Goal: Transaction & Acquisition: Book appointment/travel/reservation

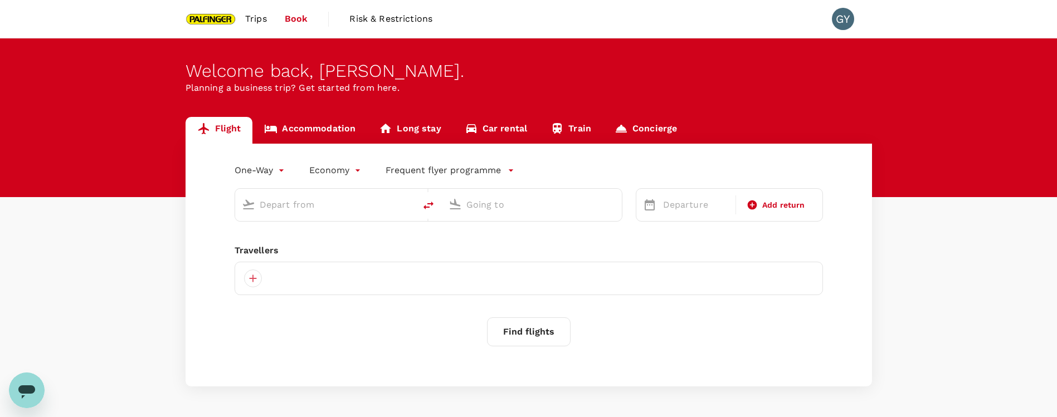
type input "roundtrip"
type input "Singapore Changi (SIN)"
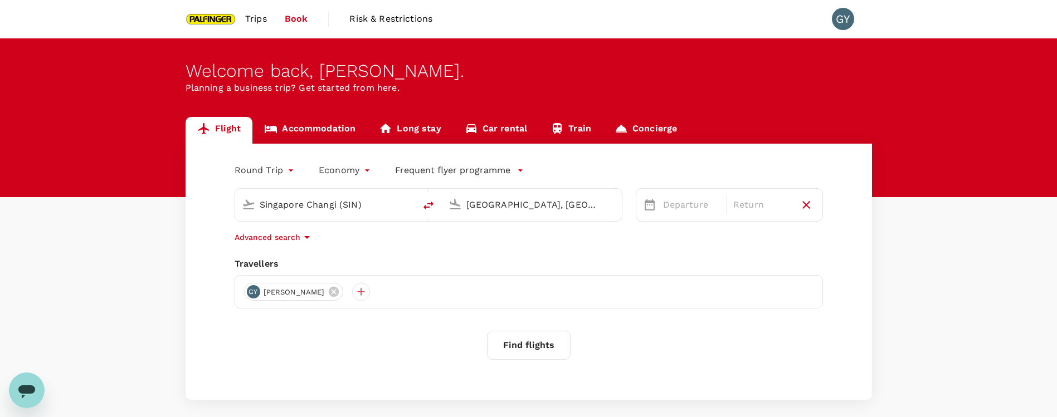
click at [163, 222] on div "Flight Accommodation Long stay Car rental Train Concierge Round Trip roundtrip …" at bounding box center [528, 258] width 1057 height 283
click at [506, 206] on input "Ho Chi Minh City, Vietnam (any)" at bounding box center [532, 204] width 132 height 17
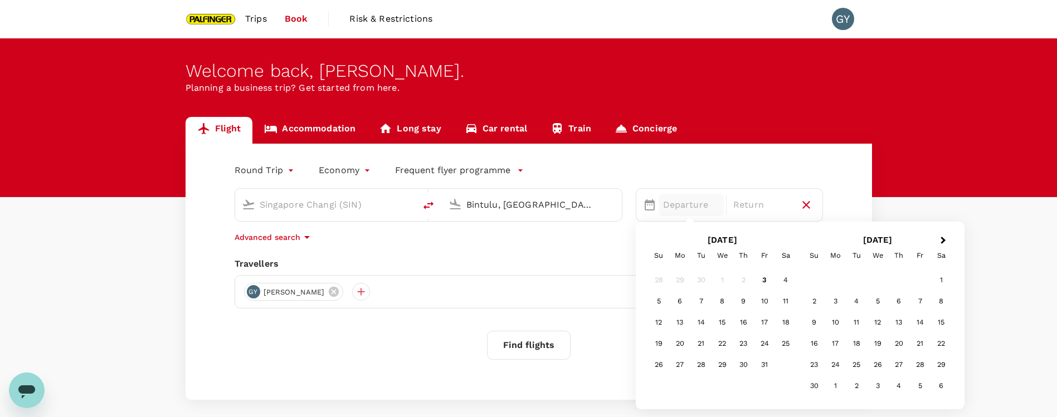
type input "Bintulu, Malaysia (any)"
click at [692, 304] on div "7" at bounding box center [700, 301] width 21 height 21
click at [762, 304] on div "10" at bounding box center [764, 301] width 21 height 21
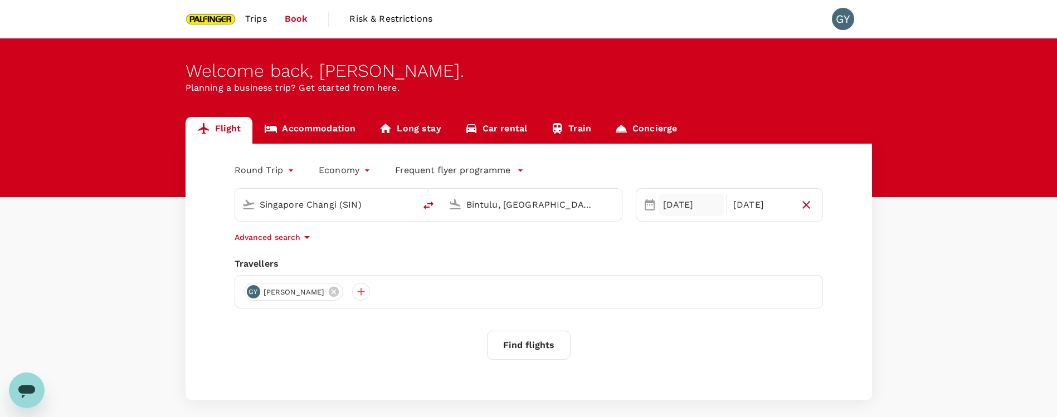
click at [706, 203] on div "07 Oct" at bounding box center [691, 205] width 66 height 22
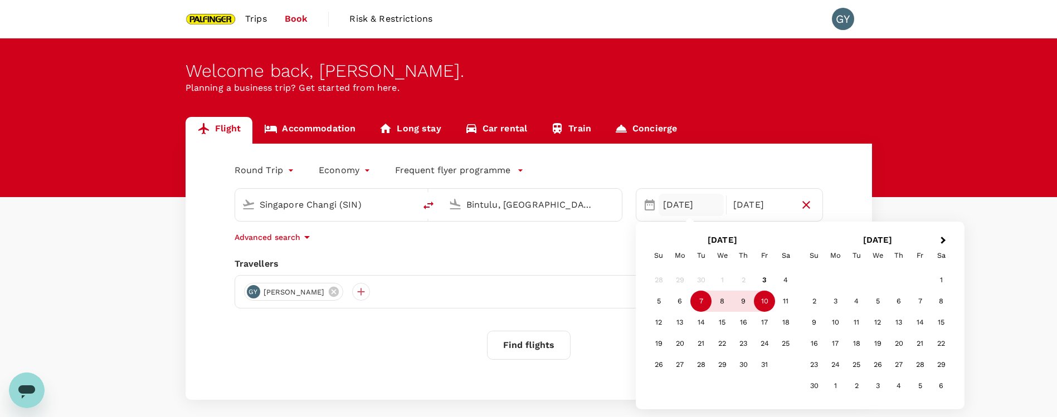
click at [696, 302] on div "7" at bounding box center [700, 301] width 21 height 21
click at [741, 304] on div "9" at bounding box center [743, 301] width 21 height 21
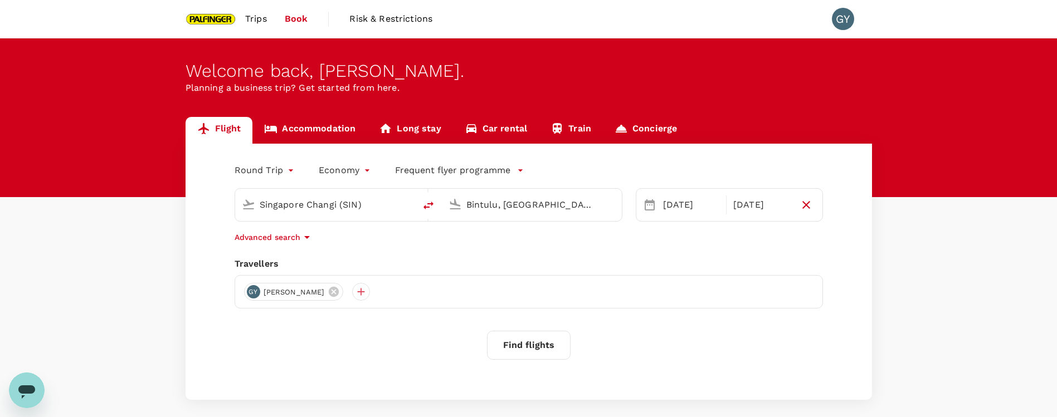
click at [539, 351] on button "Find flights" at bounding box center [529, 345] width 84 height 29
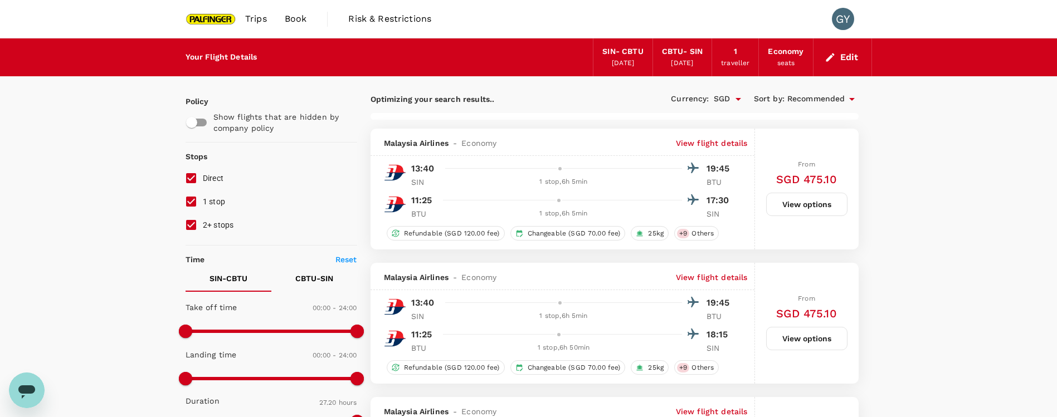
type input "1640"
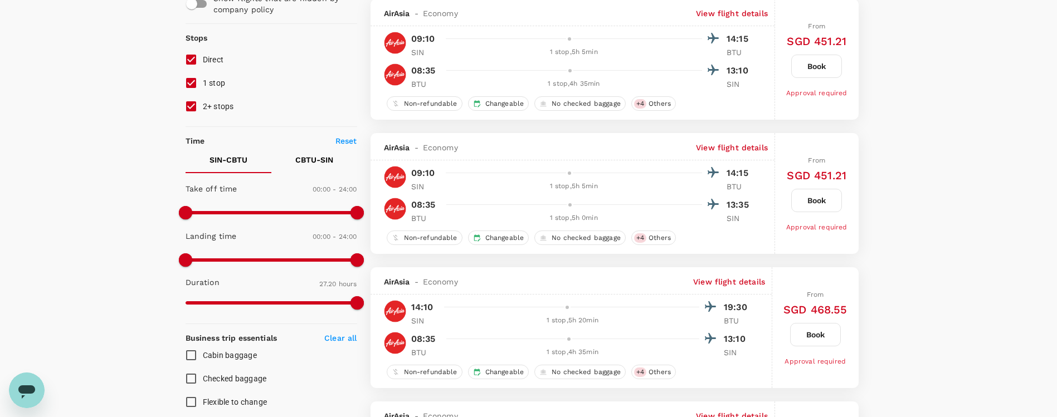
scroll to position [167, 0]
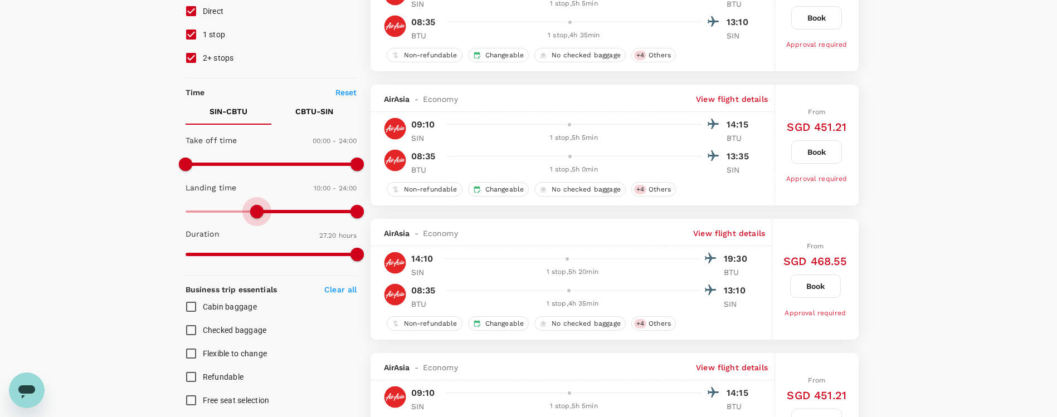
type input "630"
drag, startPoint x: 239, startPoint y: 217, endPoint x: 260, endPoint y: 218, distance: 21.2
click at [260, 218] on span at bounding box center [256, 211] width 13 height 13
drag, startPoint x: 364, startPoint y: 206, endPoint x: 319, endPoint y: 212, distance: 45.0
click at [321, 212] on span at bounding box center [327, 211] width 13 height 13
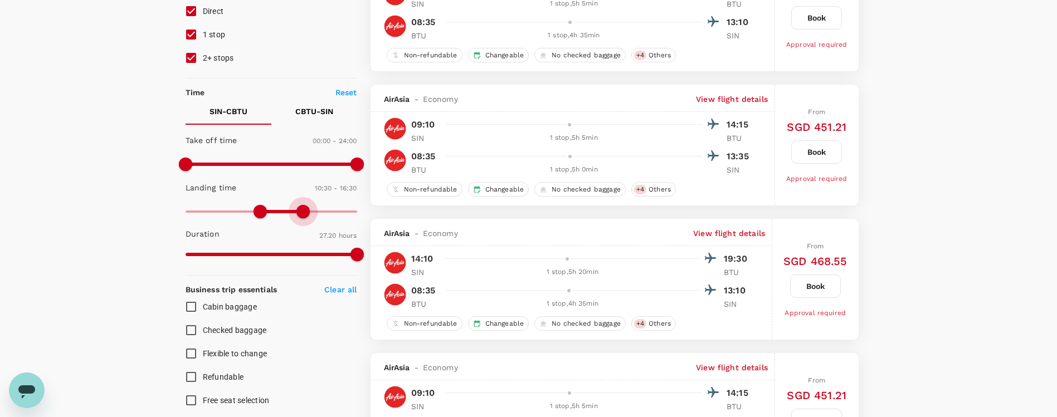
type input "930"
drag, startPoint x: 308, startPoint y: 218, endPoint x: 297, endPoint y: 219, distance: 11.3
click at [297, 218] on span at bounding box center [295, 211] width 13 height 13
type input "SGD"
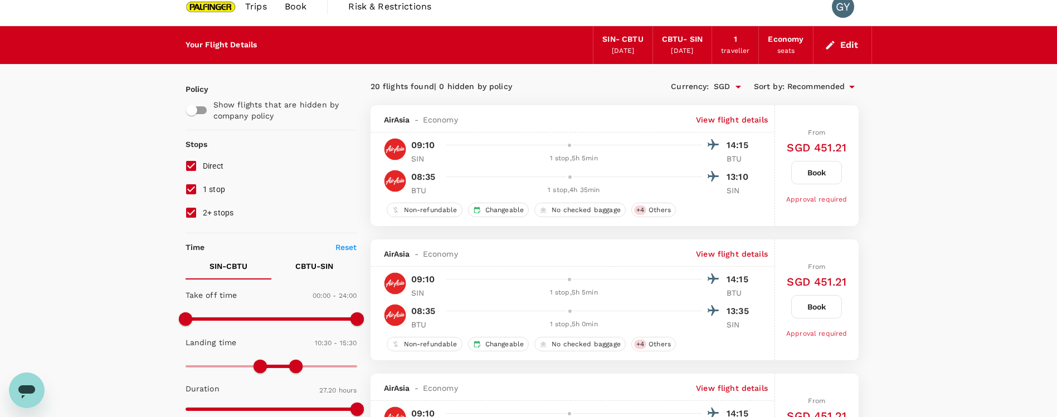
scroll to position [0, 0]
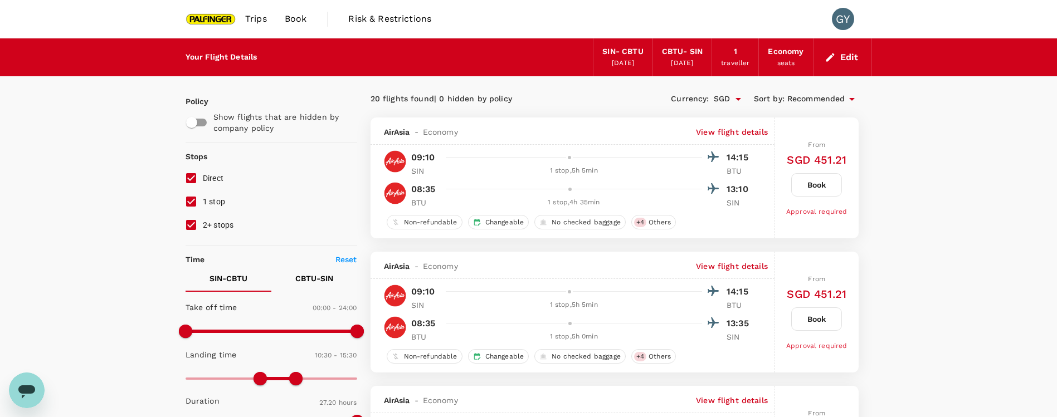
click at [333, 273] on button "CBTU - SIN" at bounding box center [314, 278] width 86 height 27
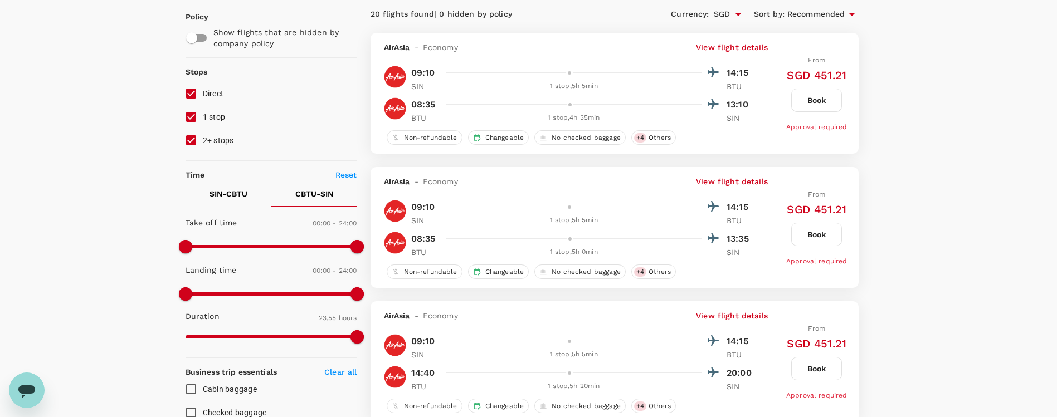
scroll to position [167, 0]
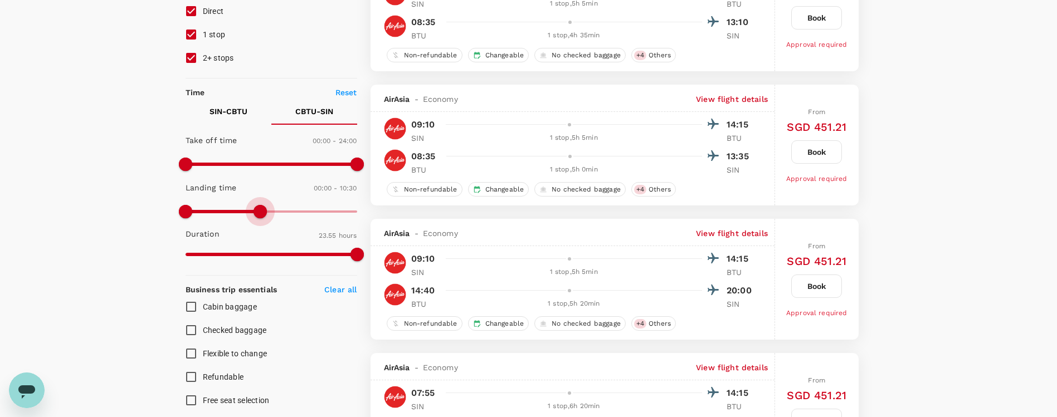
type input "600"
drag, startPoint x: 349, startPoint y: 214, endPoint x: 257, endPoint y: 215, distance: 91.9
click at [257, 215] on span at bounding box center [256, 211] width 13 height 13
type input "600"
drag, startPoint x: 193, startPoint y: 211, endPoint x: 266, endPoint y: 213, distance: 73.6
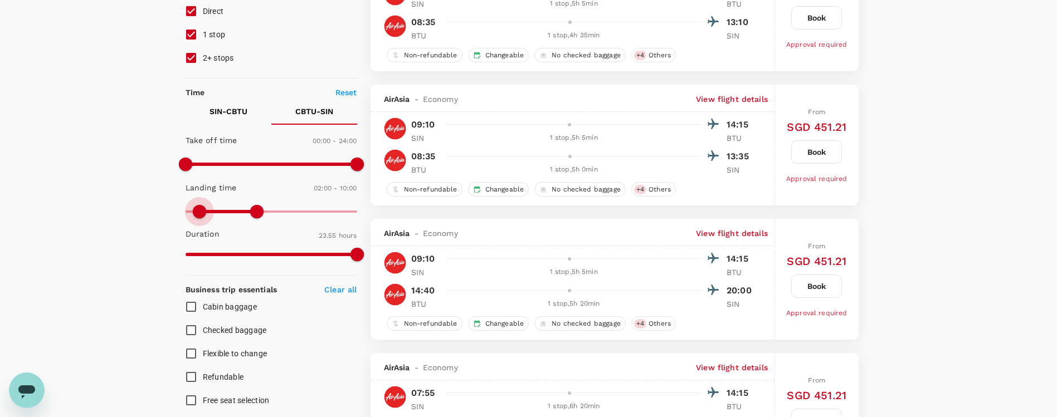
click at [266, 213] on span at bounding box center [271, 211] width 172 height 17
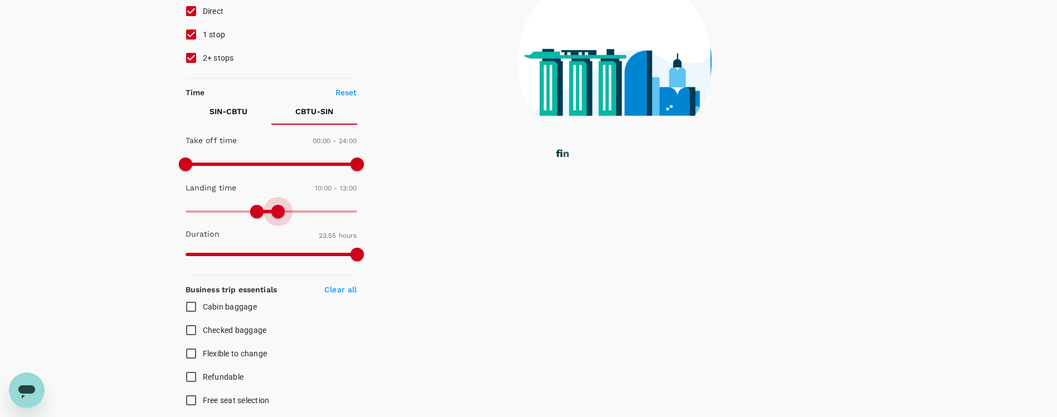
type input "930"
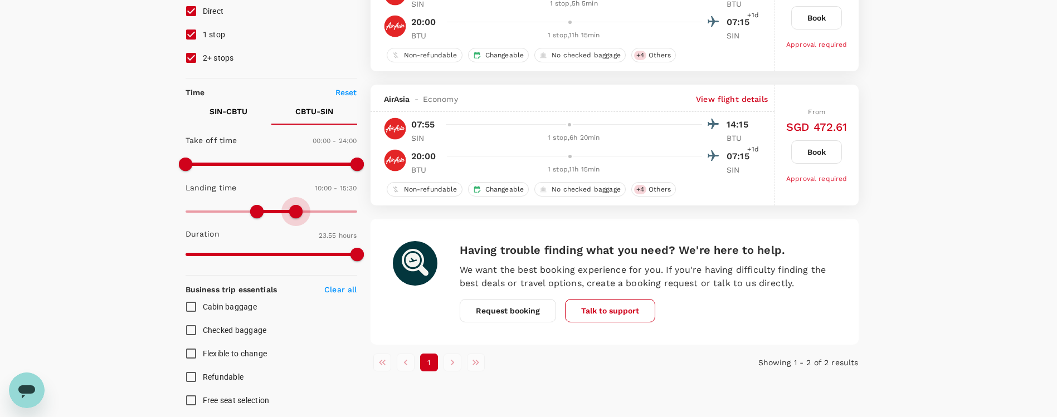
drag, startPoint x: 268, startPoint y: 213, endPoint x: 296, endPoint y: 211, distance: 27.4
click at [296, 211] on span at bounding box center [295, 211] width 13 height 13
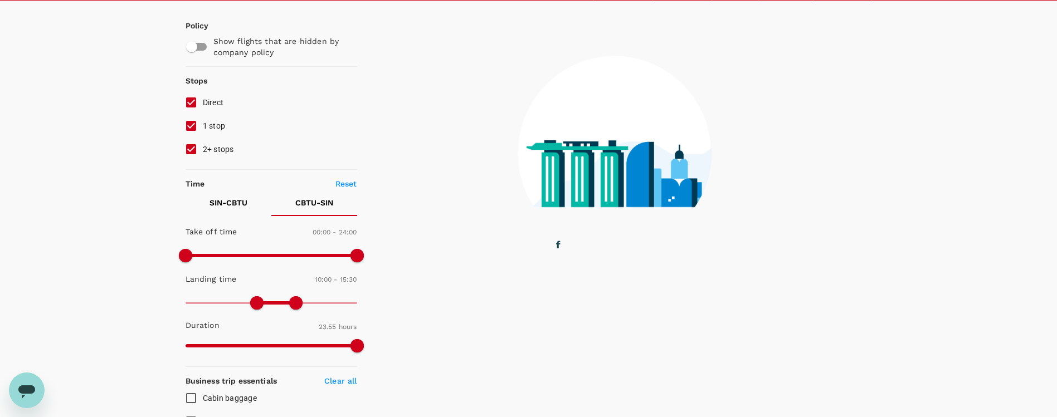
scroll to position [0, 0]
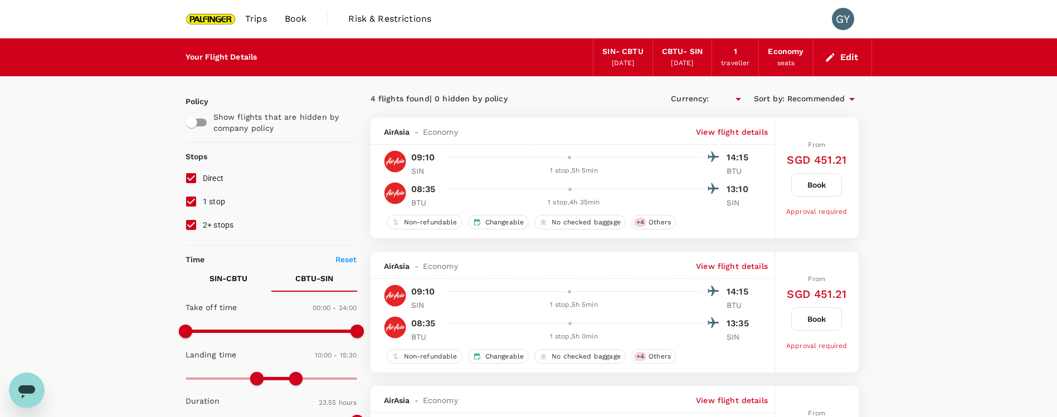
type input "SGD"
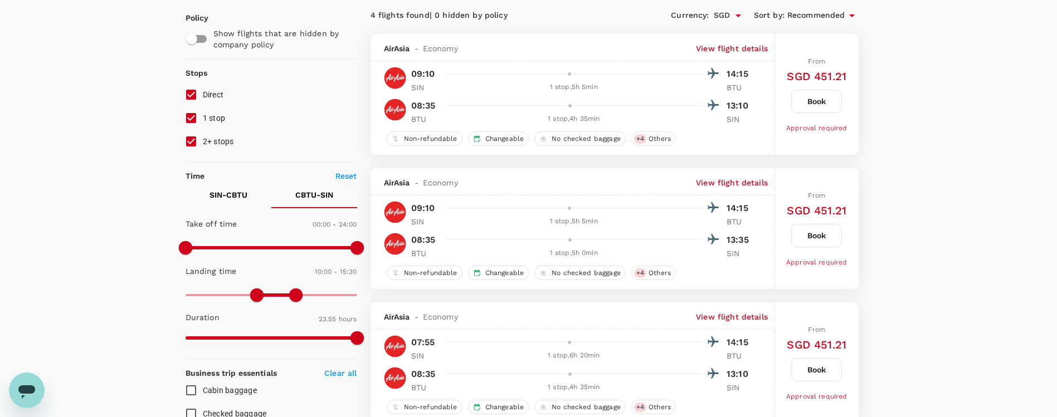
scroll to position [251, 0]
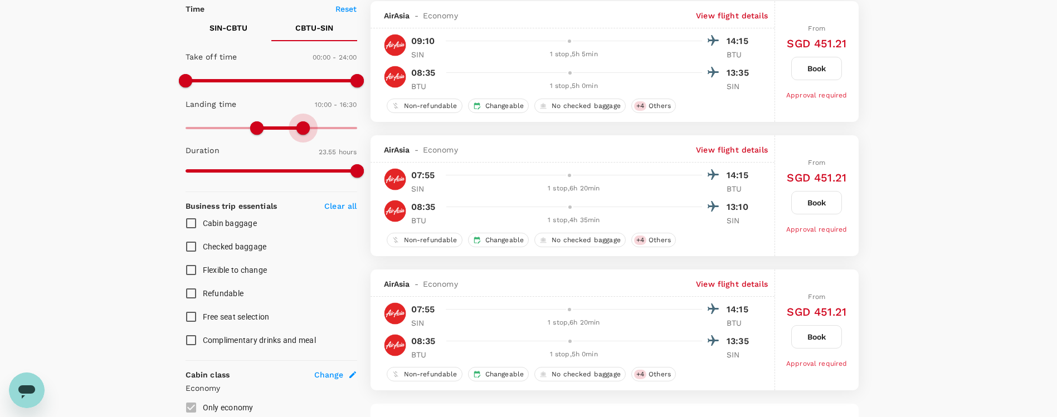
type input "1140"
drag, startPoint x: 300, startPoint y: 124, endPoint x: 322, endPoint y: 129, distance: 22.8
click at [322, 129] on span at bounding box center [320, 127] width 13 height 13
type input "870"
drag, startPoint x: 254, startPoint y: 128, endPoint x: 287, endPoint y: 131, distance: 33.6
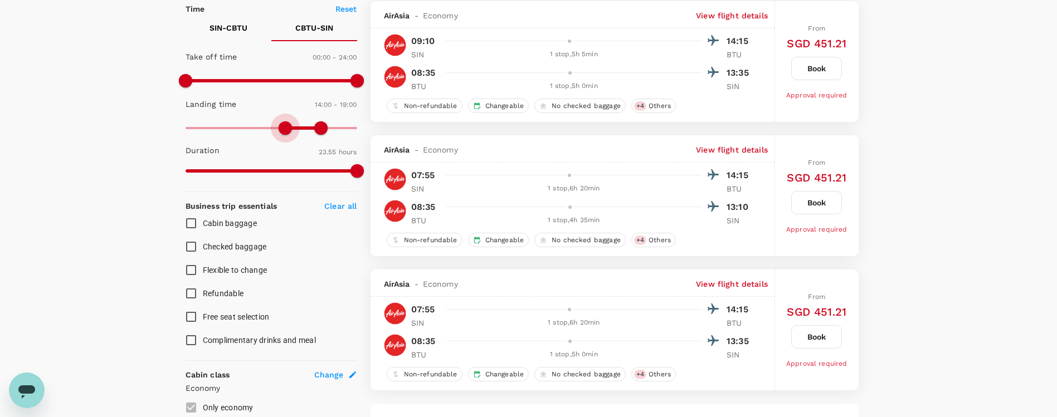
click at [289, 131] on span at bounding box center [285, 127] width 13 height 13
type input "SGD"
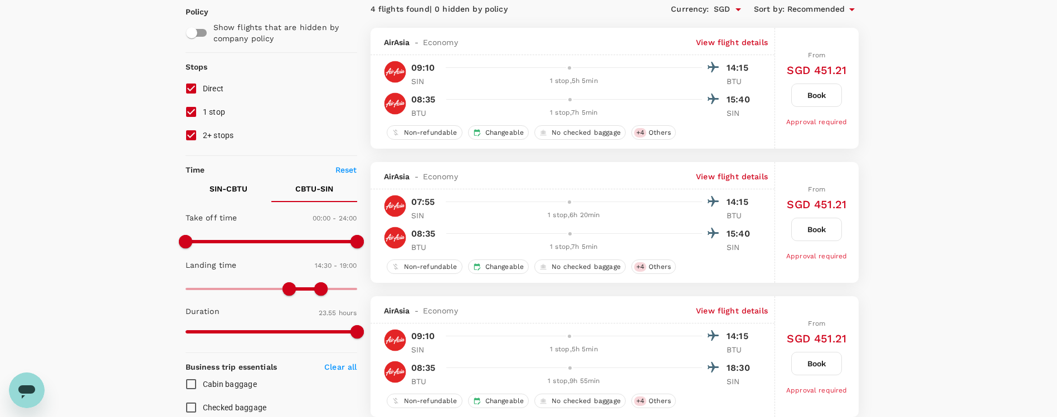
scroll to position [167, 0]
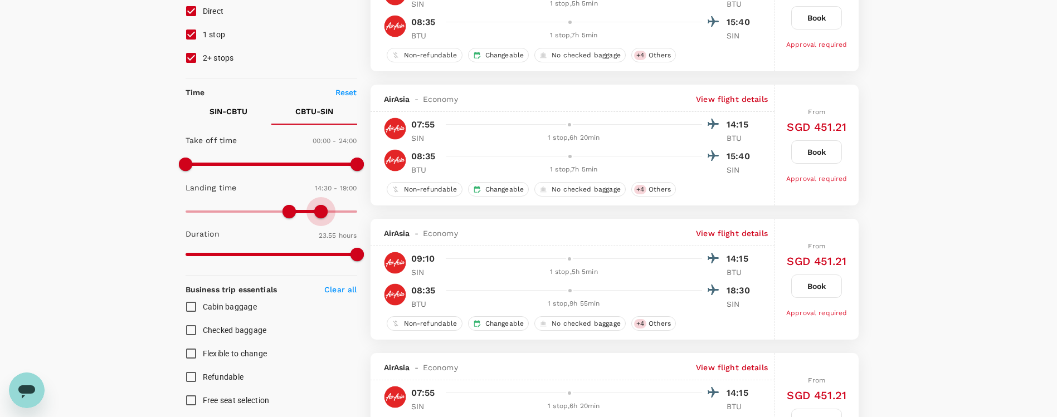
type input "1230"
drag, startPoint x: 320, startPoint y: 219, endPoint x: 332, endPoint y: 217, distance: 11.9
click at [332, 217] on span at bounding box center [331, 211] width 13 height 13
type input "960"
drag, startPoint x: 284, startPoint y: 214, endPoint x: 302, endPoint y: 216, distance: 18.5
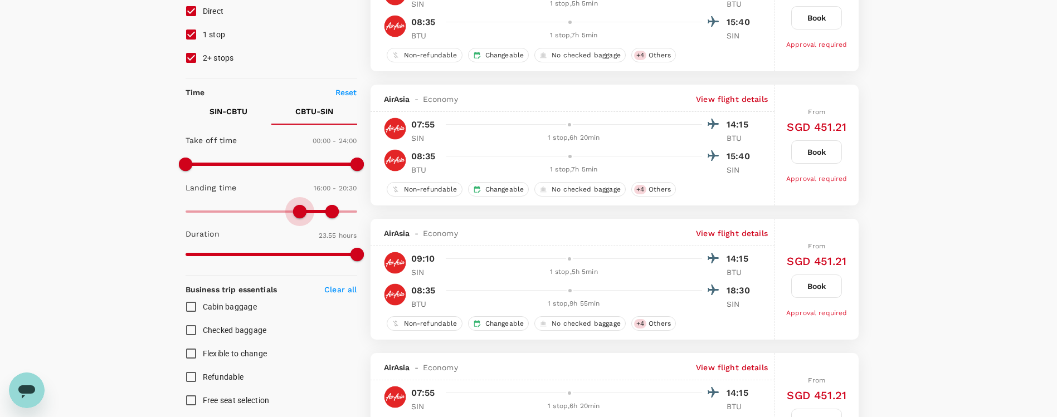
click at [301, 216] on span at bounding box center [299, 211] width 13 height 13
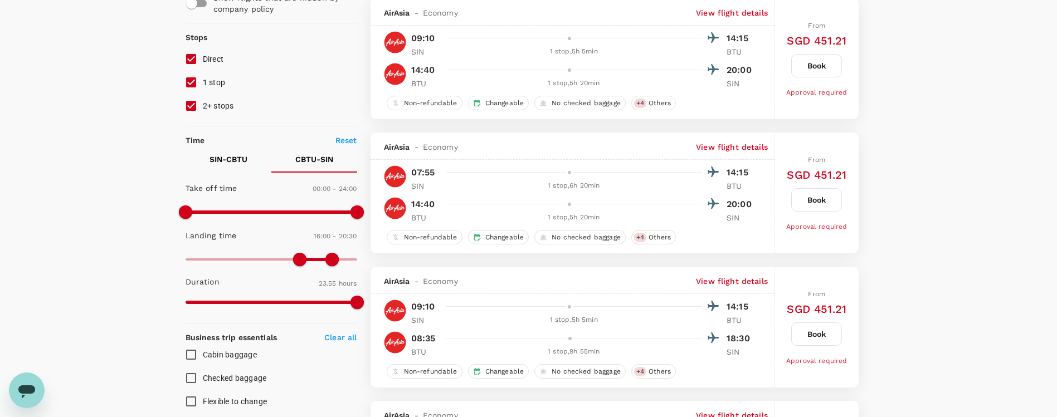
scroll to position [84, 0]
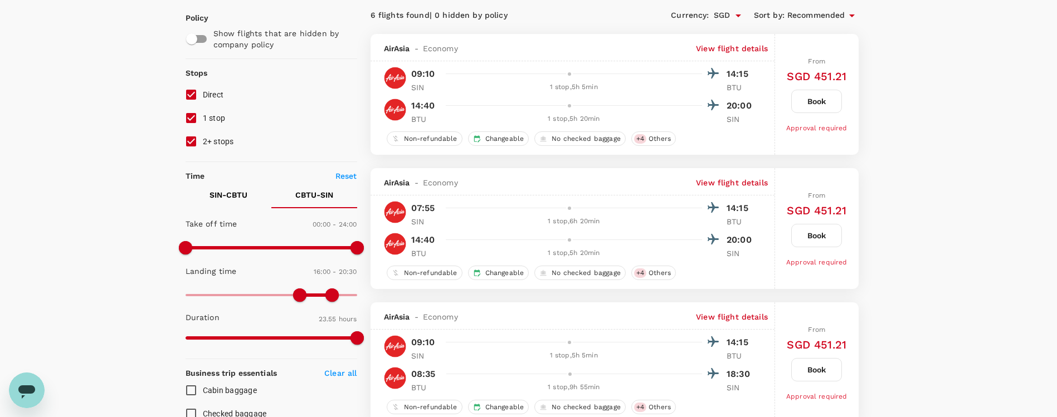
click at [832, 105] on button "Book" at bounding box center [816, 101] width 51 height 23
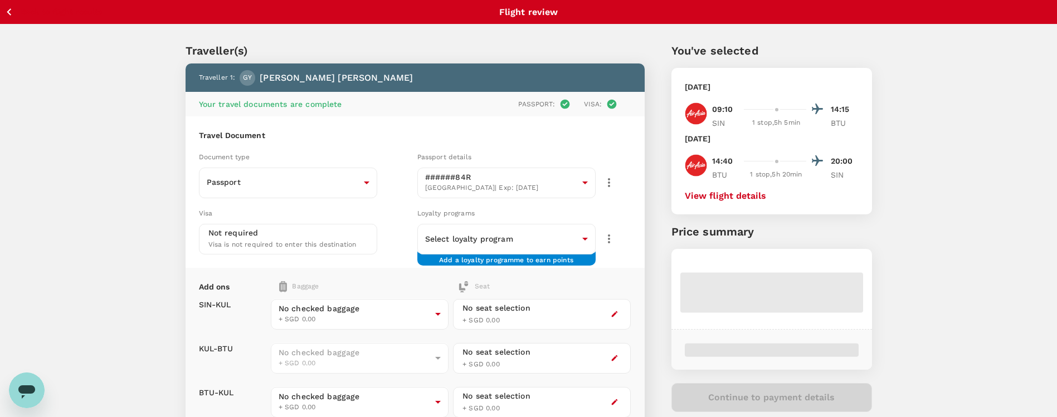
click at [729, 198] on button "View flight details" at bounding box center [725, 196] width 81 height 10
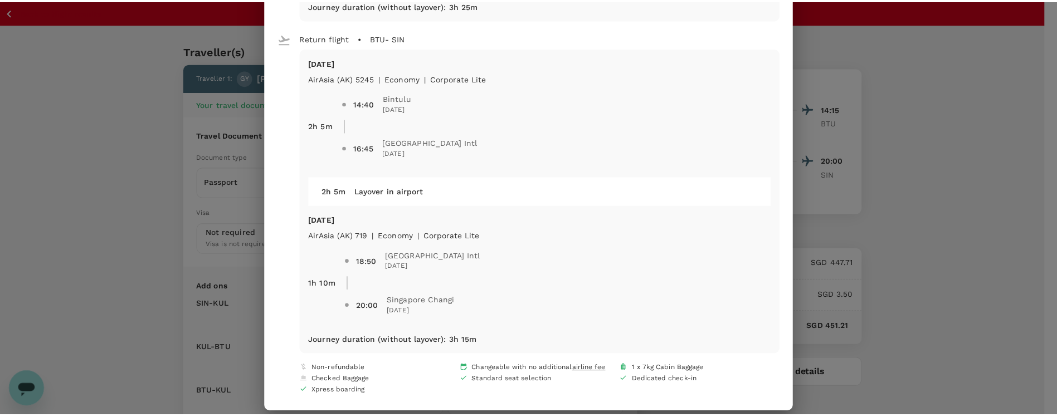
scroll to position [374, 0]
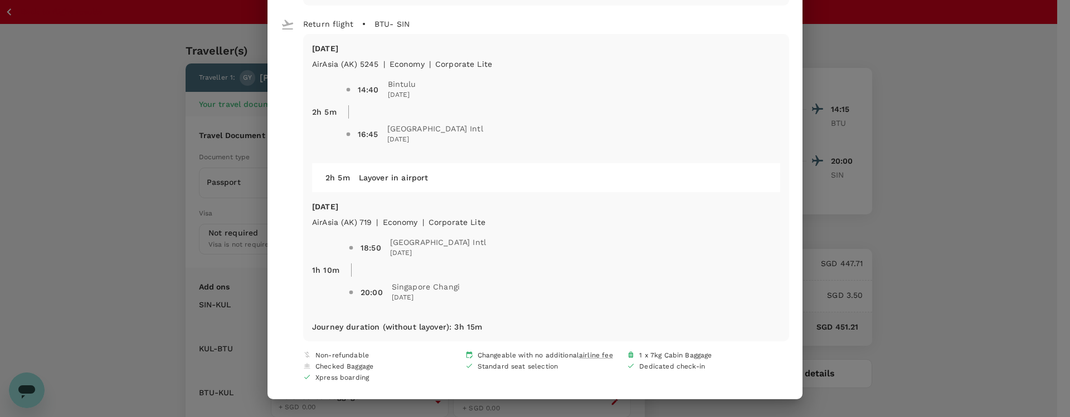
click at [1018, 132] on div "Your flight details Depart flight SIN - BTU Tue, 07 Oct AirAsia (AK) 702 | econ…" at bounding box center [535, 208] width 1070 height 417
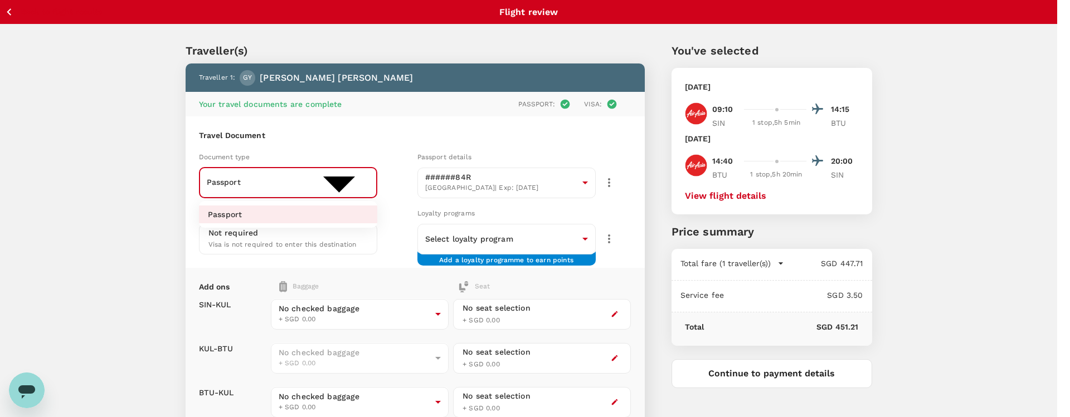
click at [337, 168] on body "Back to flight results Flight review Traveller(s) Traveller 1 : GY Guo Liang Ye…" at bounding box center [535, 312] width 1070 height 624
click at [354, 175] on div at bounding box center [535, 208] width 1070 height 417
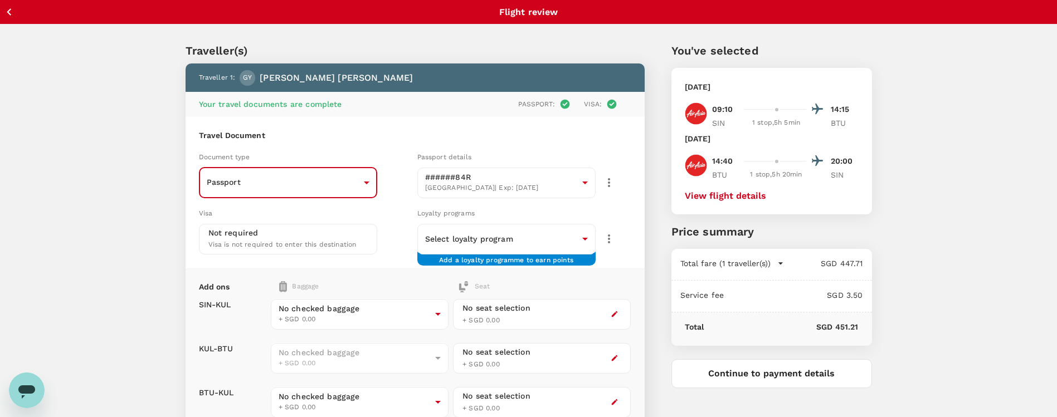
click at [387, 212] on div "Visa" at bounding box center [306, 213] width 214 height 12
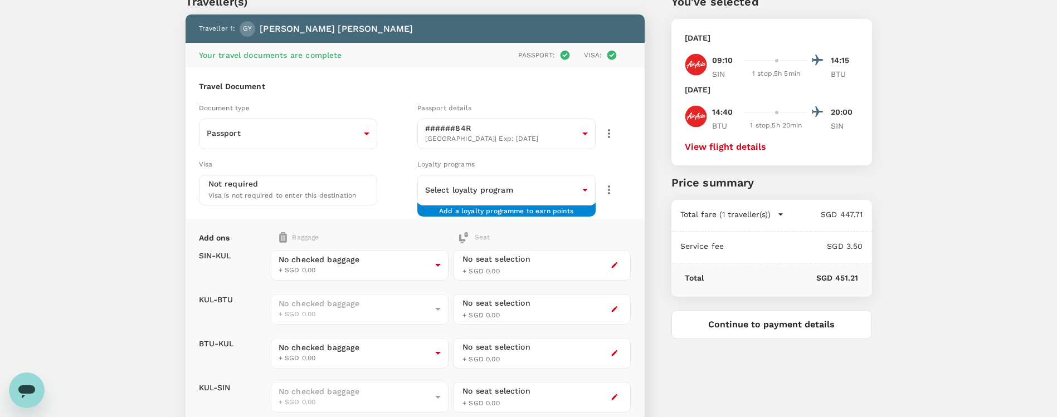
scroll to position [0, 0]
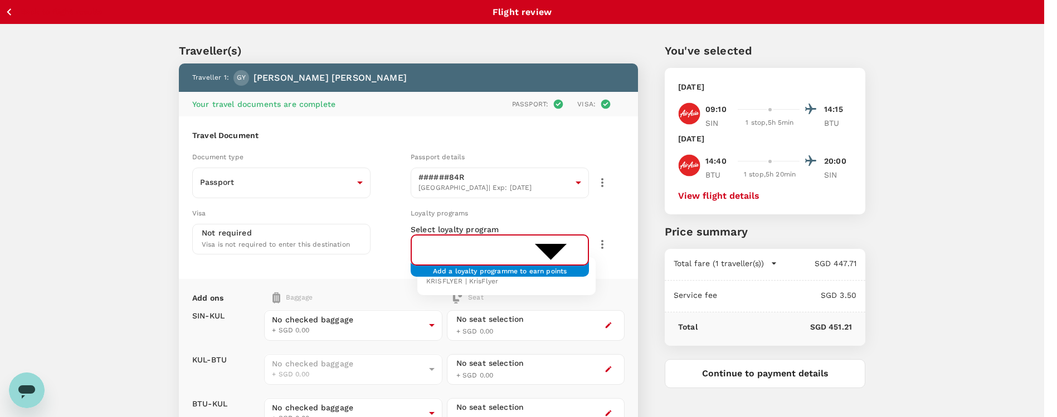
click at [578, 242] on body "Back to flight results Flight review Traveller(s) Traveller 1 : GY Guo Liang Ye…" at bounding box center [528, 318] width 1057 height 636
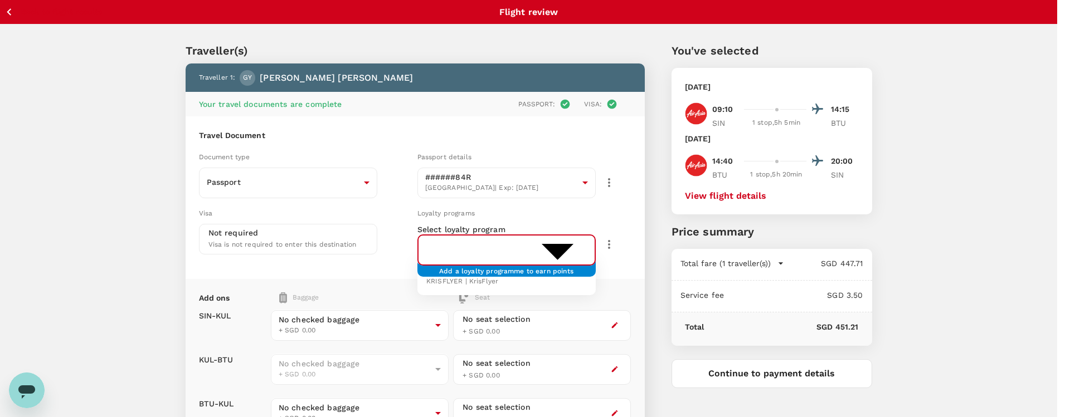
click at [559, 285] on li "#######138 KRISFLYER | KrisFlyer" at bounding box center [506, 276] width 178 height 29
type input "ea2ddeb2-a74a-4f04-bae1-94e491537141"
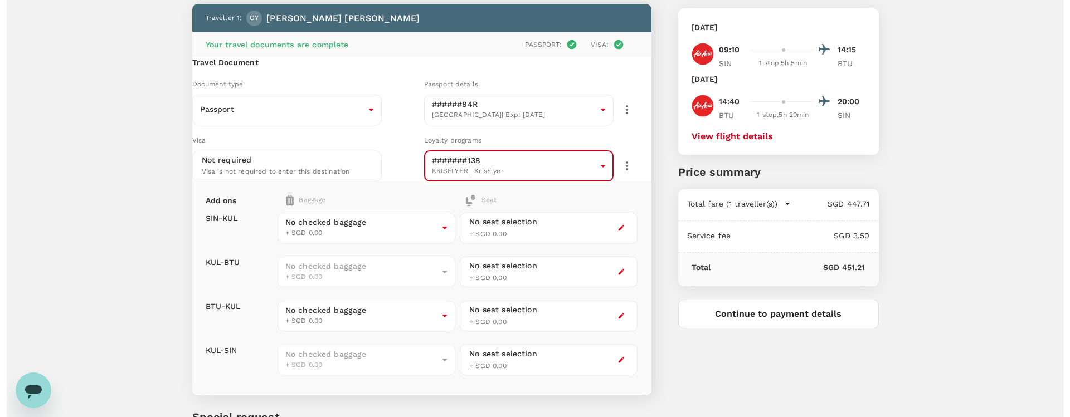
scroll to position [84, 0]
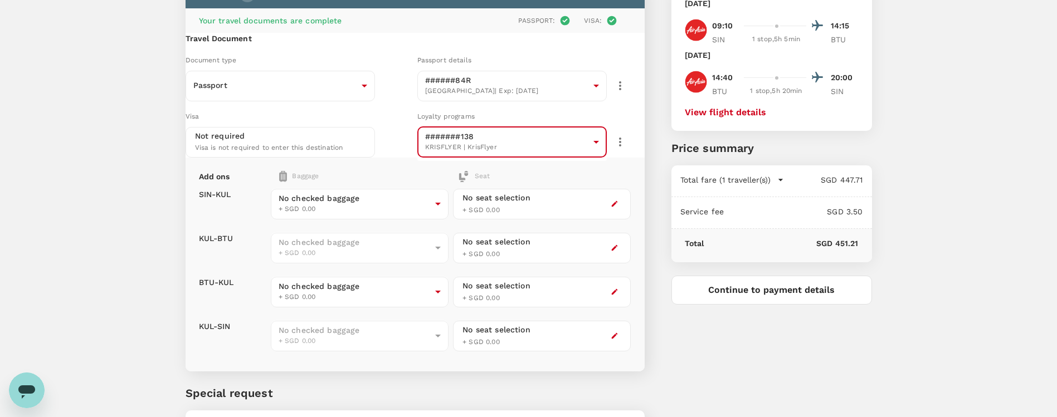
click at [726, 287] on button "Continue to payment details" at bounding box center [771, 290] width 201 height 29
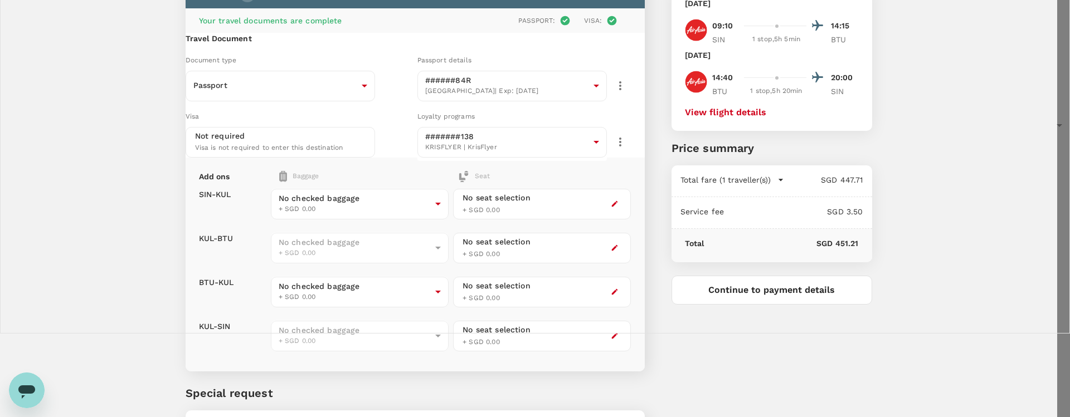
type input "9be03565-66ee-4886-9f8c-c8015ed65526"
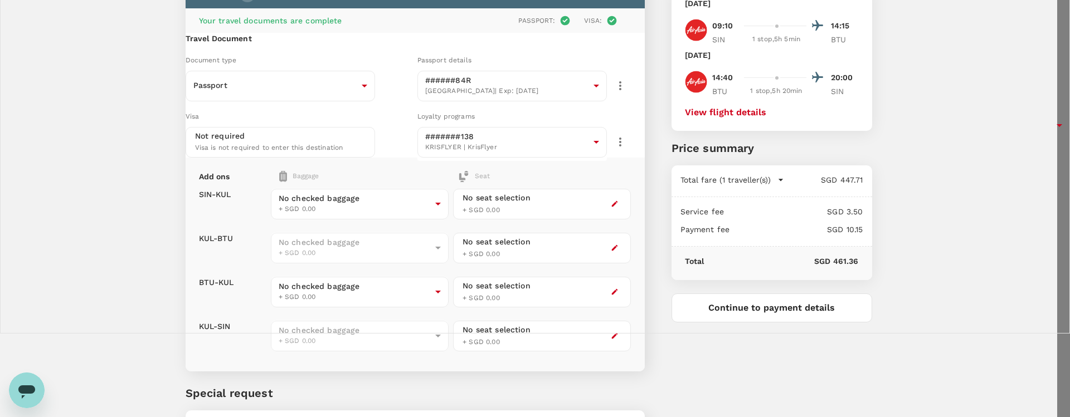
type textarea "Bintulu end customer of the P17 with Aplus"
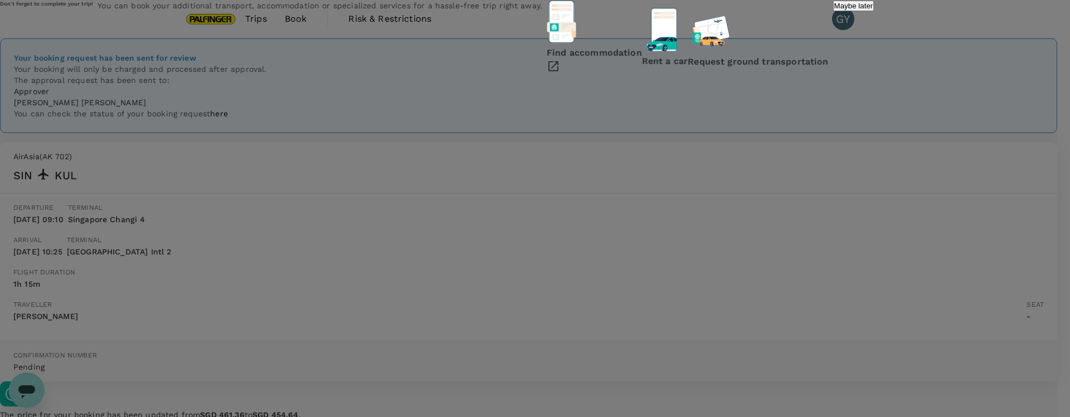
click at [546, 76] on div "Find accommodation Rent a car Request ground transportation" at bounding box center [687, 38] width 282 height 76
click at [546, 60] on p "Find accommodation" at bounding box center [593, 52] width 95 height 13
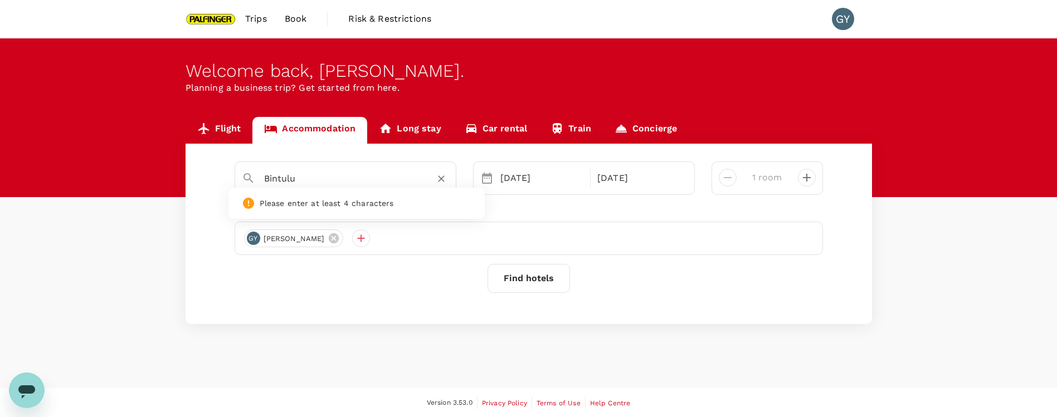
click at [336, 177] on input "Bintulu" at bounding box center [341, 178] width 154 height 17
click at [301, 192] on div "Promenade Hotel Bintulu Promenade Hotel Bintulu" at bounding box center [351, 206] width 201 height 30
type input "[GEOGRAPHIC_DATA]"
click at [546, 285] on button "Find hotels" at bounding box center [528, 278] width 82 height 29
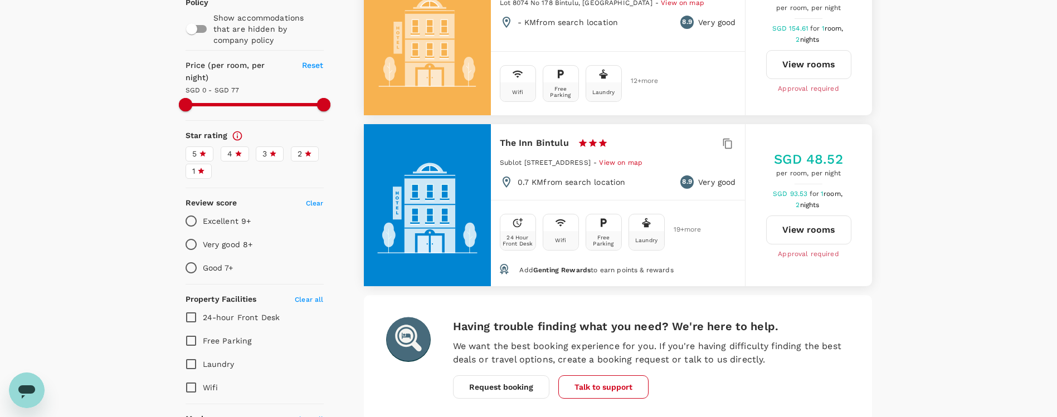
scroll to position [77, 0]
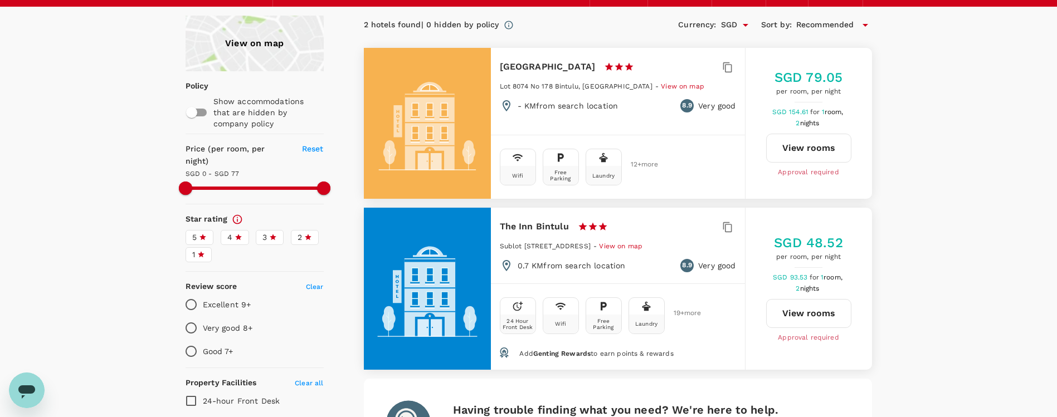
click at [786, 149] on button "View rooms" at bounding box center [808, 148] width 85 height 29
type input "153.87"
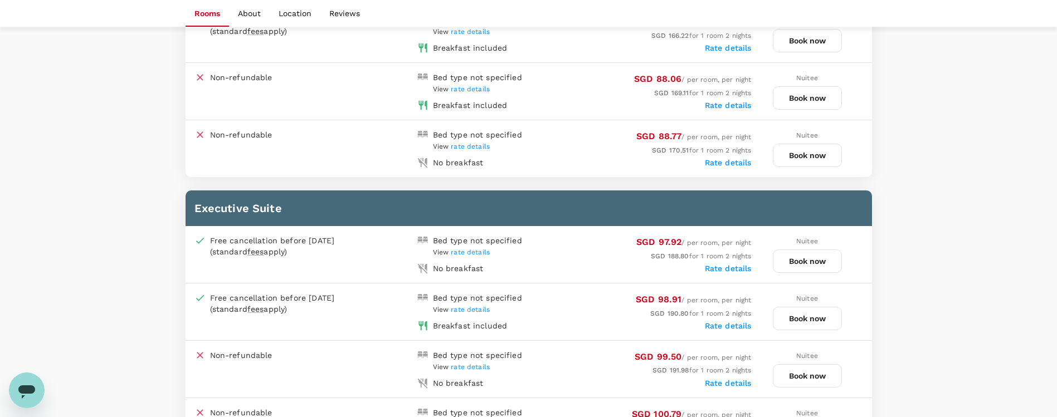
scroll to position [836, 0]
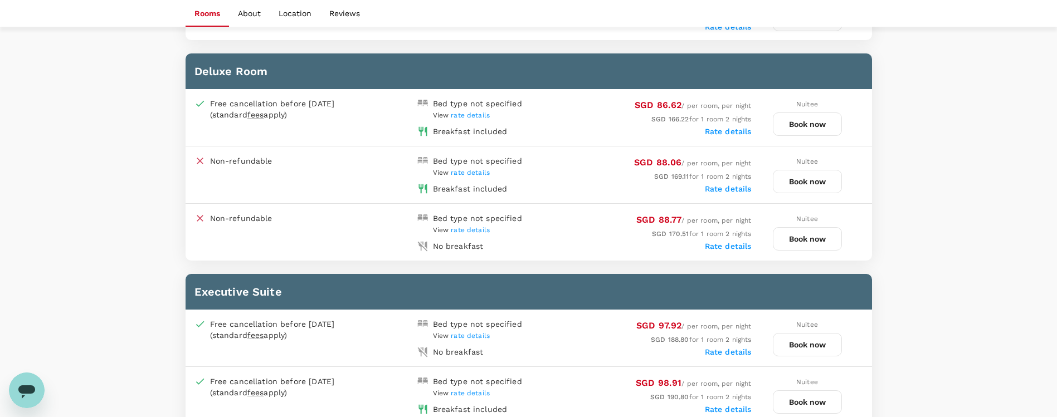
click at [475, 118] on span "rate details" at bounding box center [470, 115] width 39 height 8
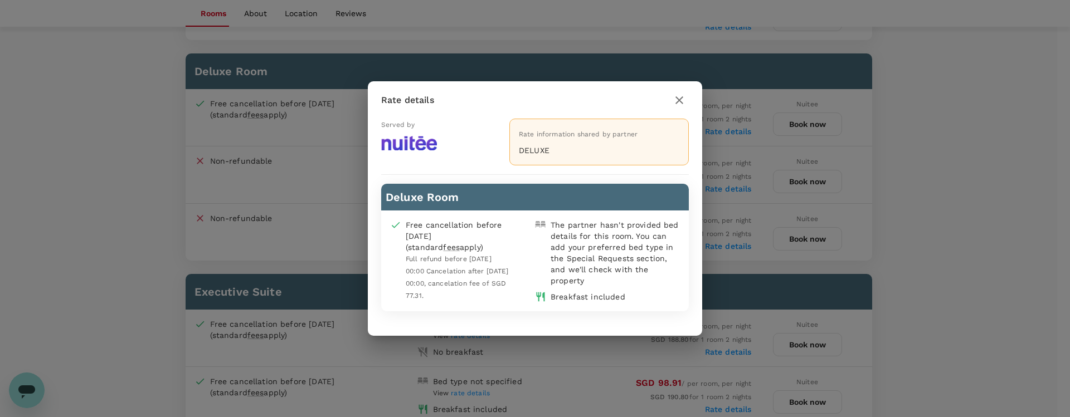
click at [669, 97] on div "Rate details" at bounding box center [534, 99] width 307 height 19
click at [685, 102] on icon "button" at bounding box center [678, 100] width 13 height 13
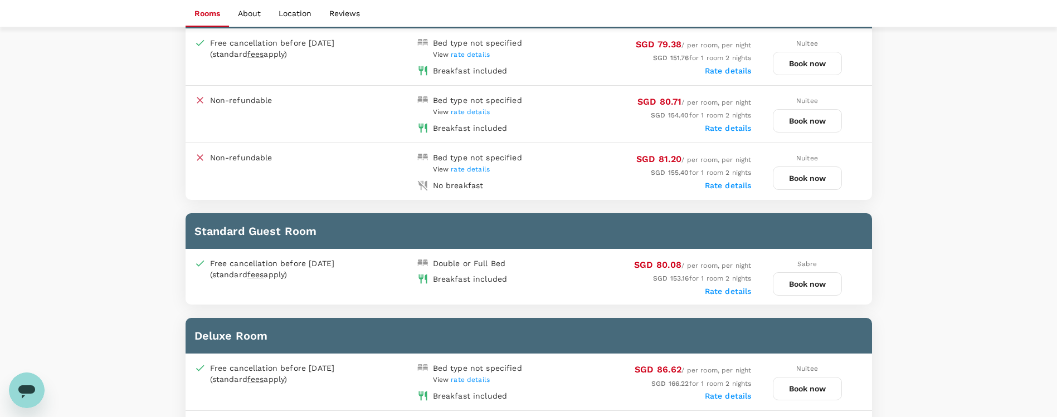
scroll to position [668, 0]
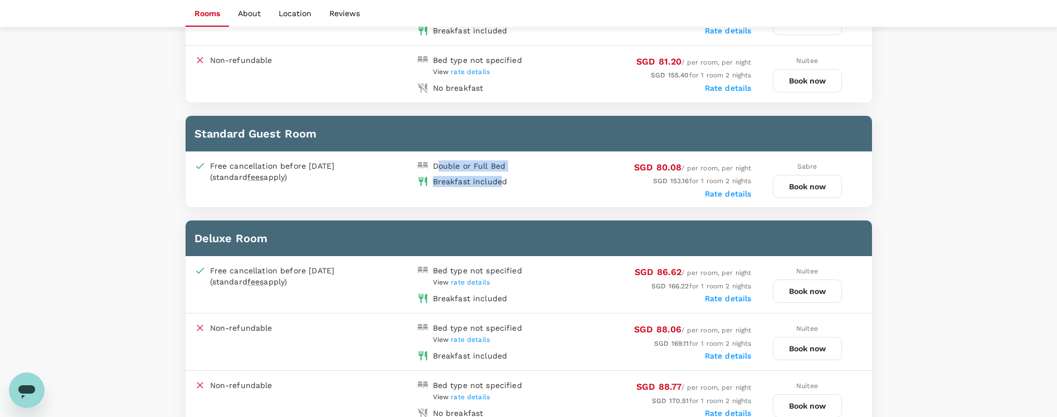
drag, startPoint x: 442, startPoint y: 168, endPoint x: 508, endPoint y: 182, distance: 67.7
click at [504, 182] on div "Double or Full Bed Breakfast included" at bounding box center [472, 173] width 111 height 27
click at [509, 182] on div "Breakfast included" at bounding box center [471, 180] width 116 height 16
drag, startPoint x: 219, startPoint y: 167, endPoint x: 588, endPoint y: 184, distance: 369.2
click at [333, 180] on div "Free cancellation before [DATE] (standard fees apply)" at bounding box center [285, 171] width 150 height 22
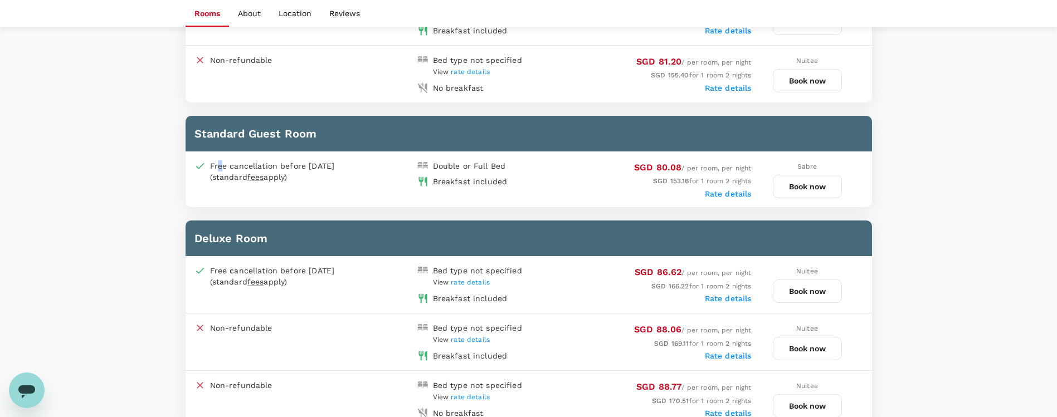
click at [333, 180] on div "Free cancellation before [DATE] (standard fees apply)" at bounding box center [285, 171] width 150 height 22
click at [642, 189] on div "Rate details" at bounding box center [640, 192] width 223 height 11
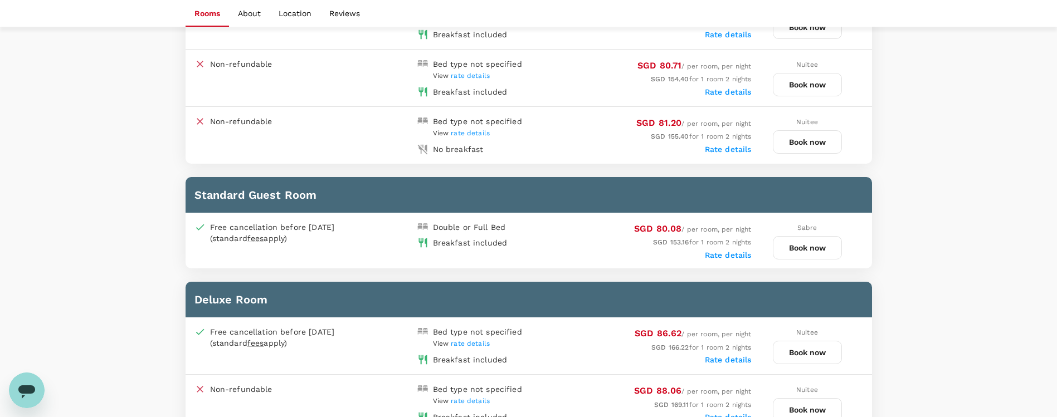
scroll to position [501, 0]
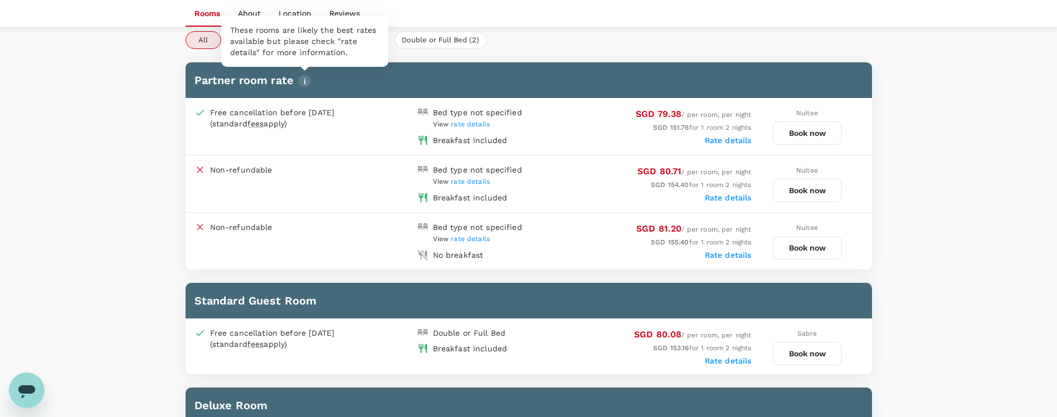
click at [300, 82] on img "button" at bounding box center [304, 81] width 13 height 13
click at [469, 125] on span "rate details" at bounding box center [470, 124] width 39 height 8
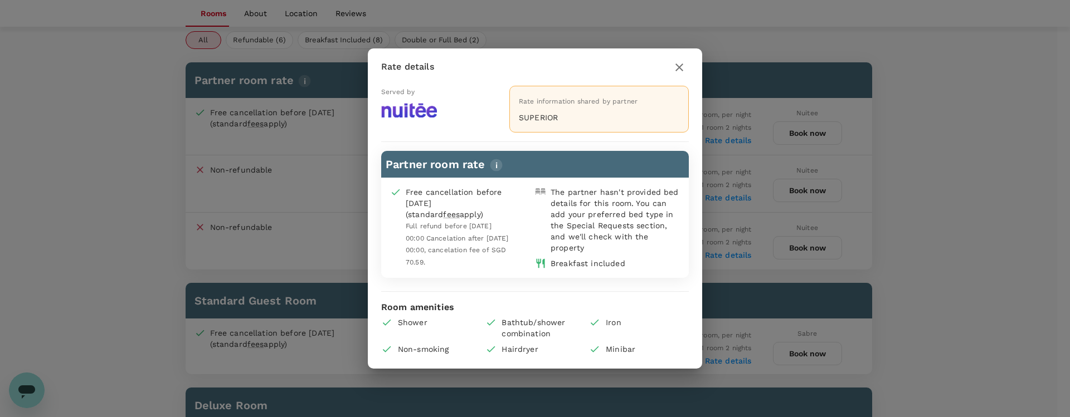
click at [677, 66] on icon "button" at bounding box center [678, 67] width 13 height 13
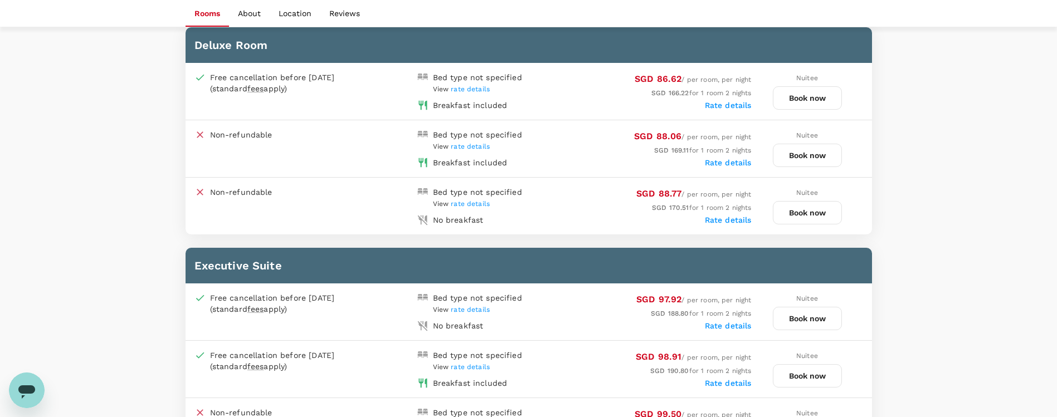
scroll to position [836, 0]
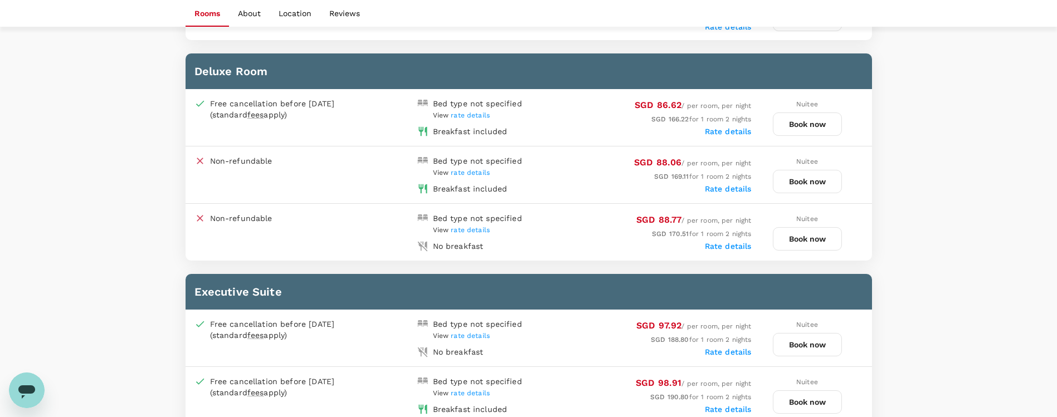
click at [818, 119] on button "Book now" at bounding box center [807, 124] width 69 height 23
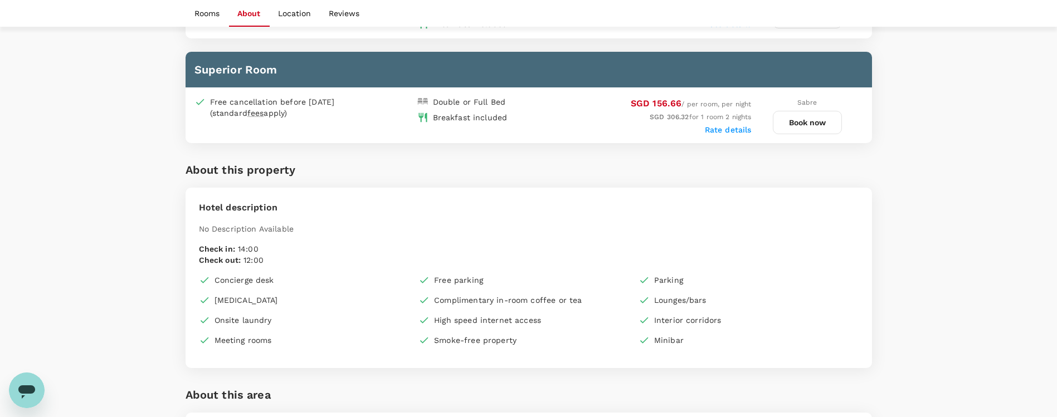
scroll to position [1252, 0]
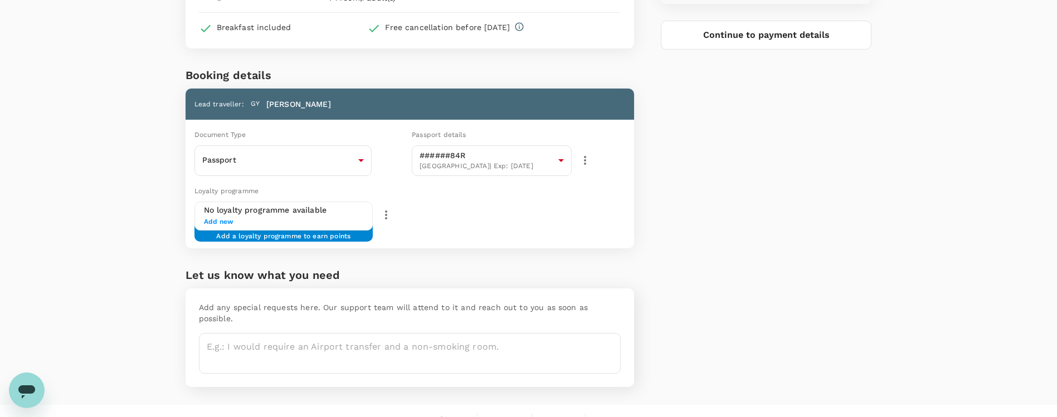
scroll to position [167, 0]
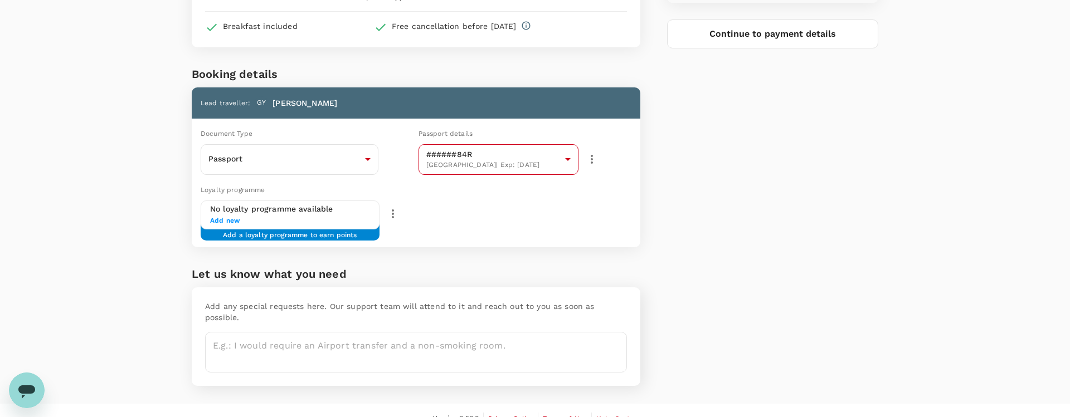
click at [462, 164] on body "Back to hotel details Review selection You've selected [GEOGRAPHIC_DATA] Check-…" at bounding box center [535, 133] width 1070 height 601
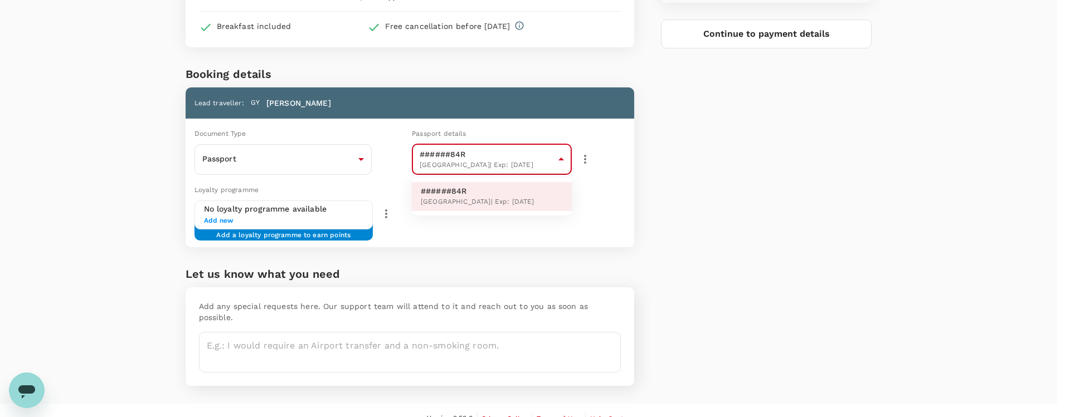
click at [466, 164] on div at bounding box center [535, 208] width 1070 height 417
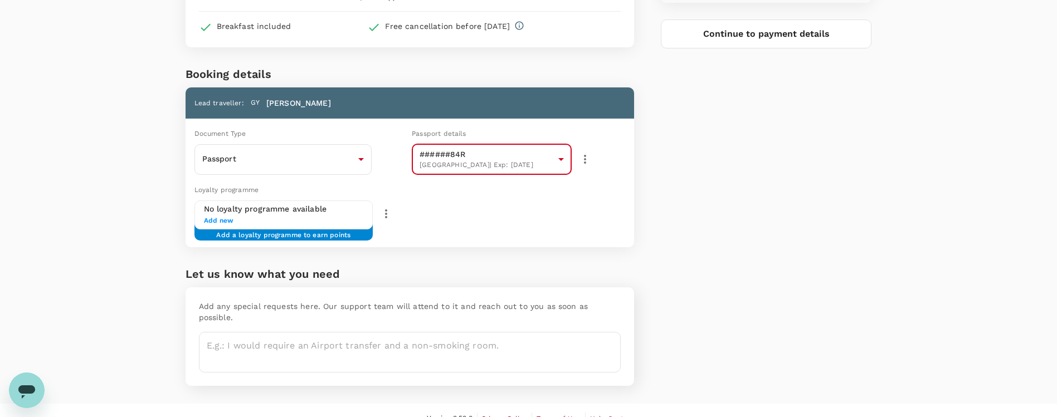
click at [326, 216] on span "Add new" at bounding box center [284, 221] width 160 height 11
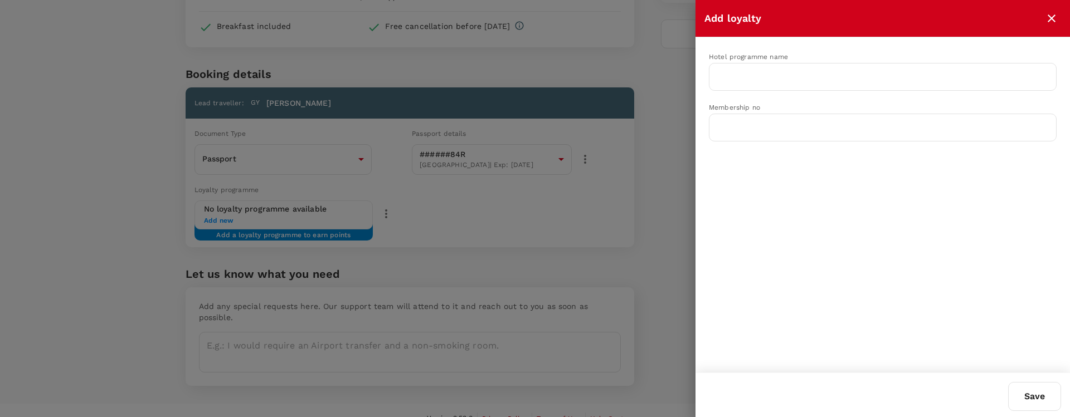
click at [1046, 18] on icon "close" at bounding box center [1050, 18] width 13 height 13
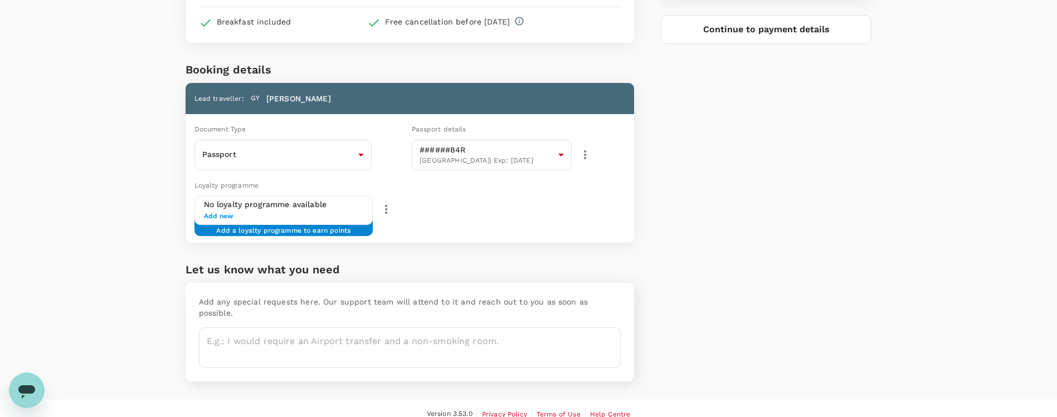
scroll to position [173, 0]
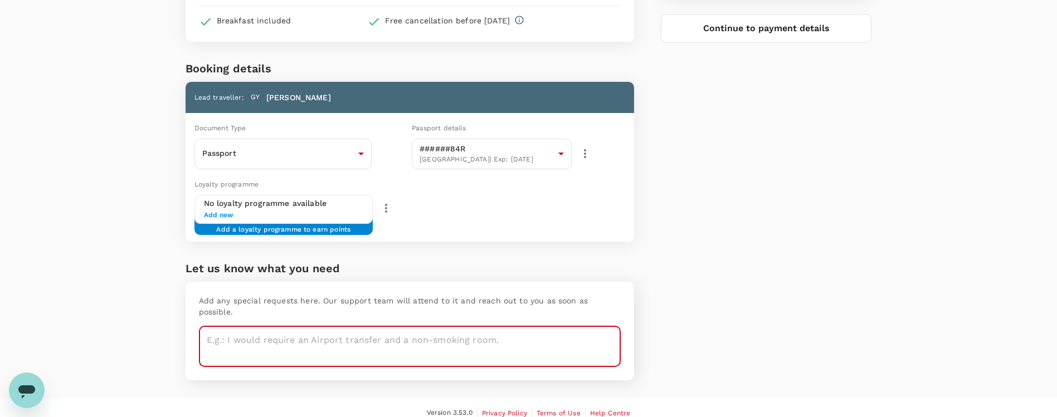
click at [447, 326] on textarea at bounding box center [410, 346] width 422 height 41
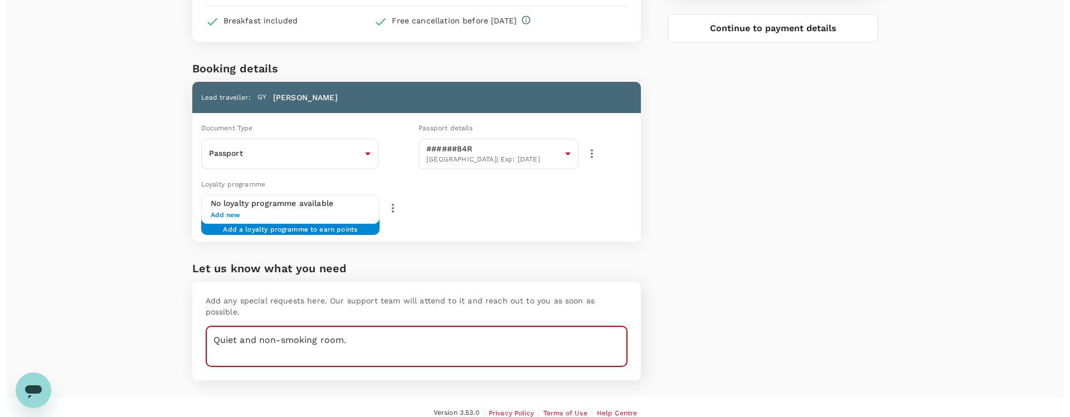
scroll to position [0, 0]
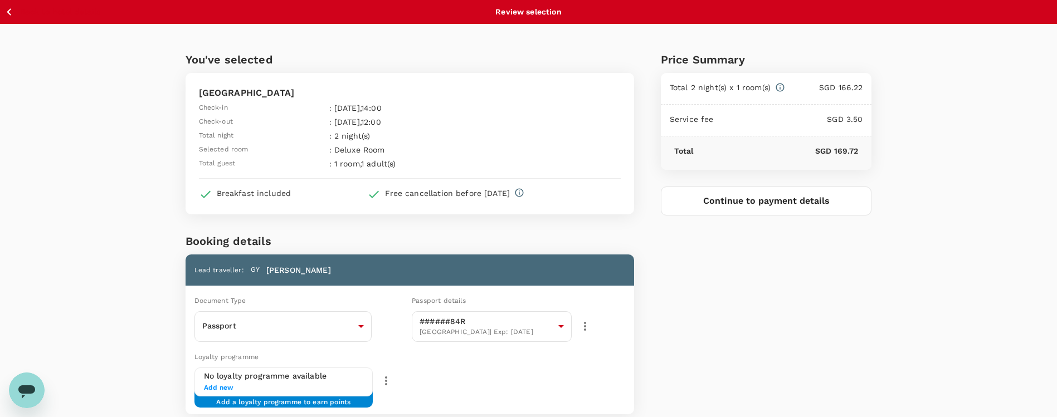
type textarea "Quiet and non-smoking room."
click at [761, 206] on button "Continue to payment details" at bounding box center [766, 201] width 211 height 29
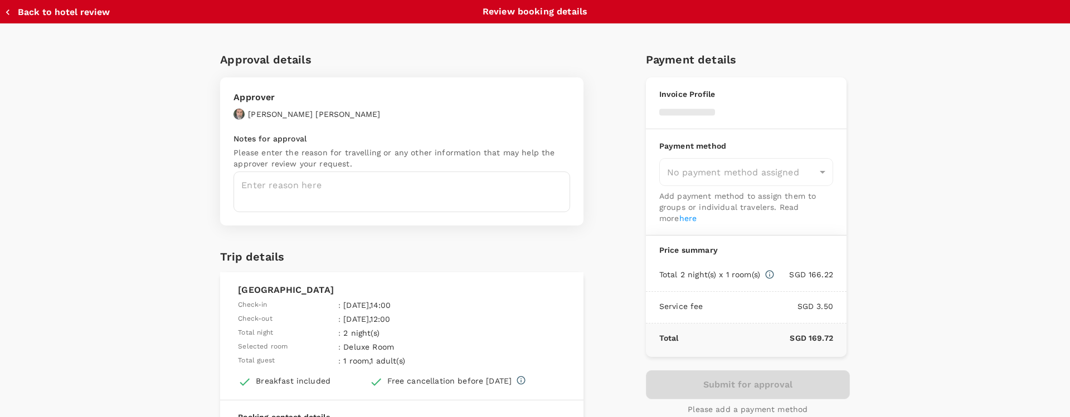
type input "9be03565-66ee-4886-9f8c-c8015ed65526"
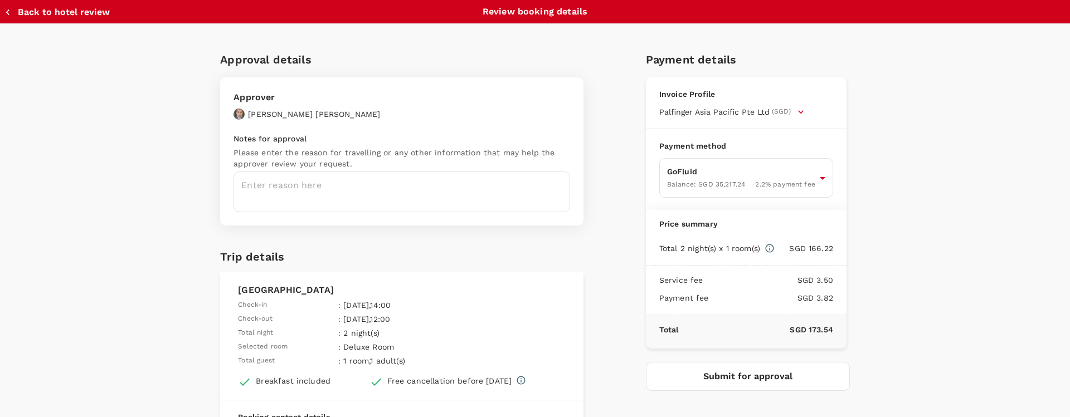
click at [415, 242] on div "Trip details" at bounding box center [392, 252] width 363 height 27
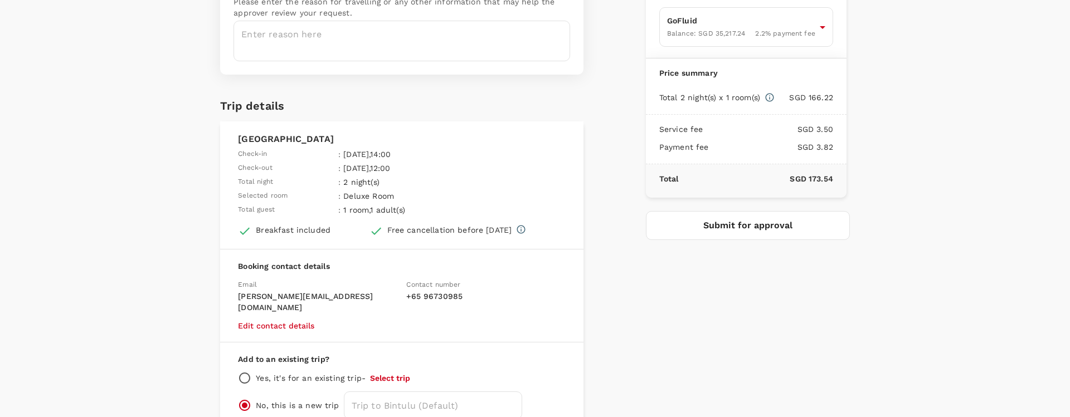
scroll to position [167, 0]
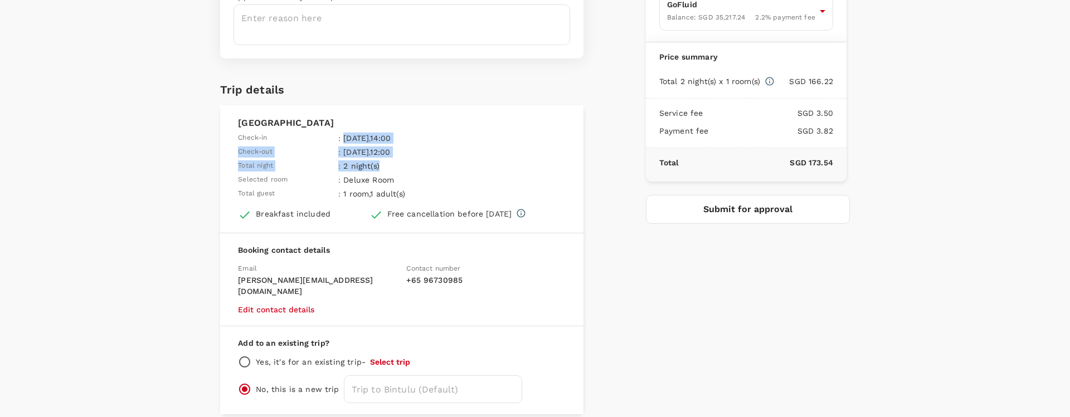
drag, startPoint x: 338, startPoint y: 143, endPoint x: 414, endPoint y: 164, distance: 79.2
click at [414, 164] on table "Check-in : [DATE] 14:00 Check-out : [DATE] 12:00 Total night : 2 night(s) Selec…" at bounding box center [353, 165] width 230 height 70
click at [415, 164] on p "2 night(s)" at bounding box center [403, 165] width 121 height 11
click at [715, 349] on div "Payment details Invoice Profile Palfinger Asia Pacific Pte Ltd (SGD) Business r…" at bounding box center [743, 145] width 213 height 540
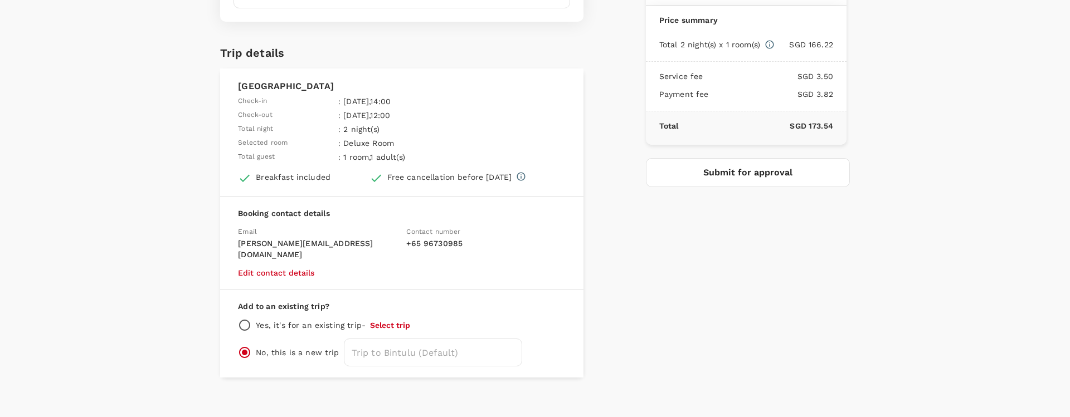
scroll to position [37, 0]
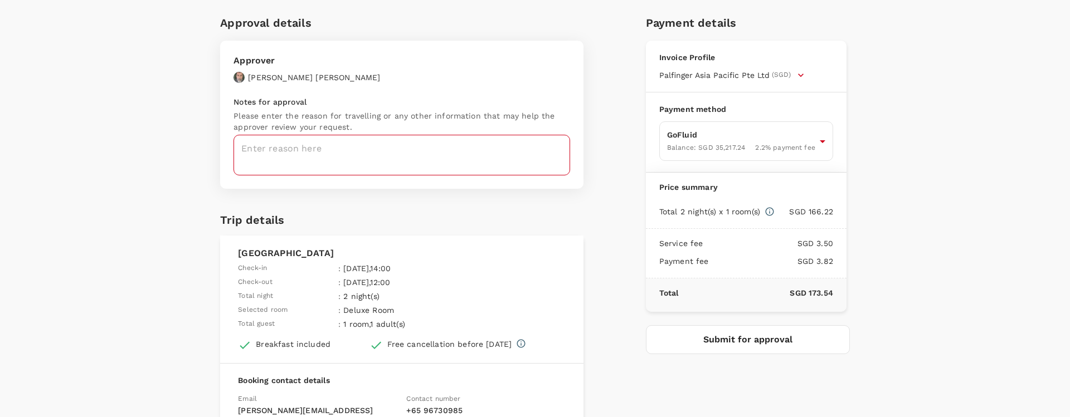
click at [479, 153] on textarea at bounding box center [401, 155] width 336 height 41
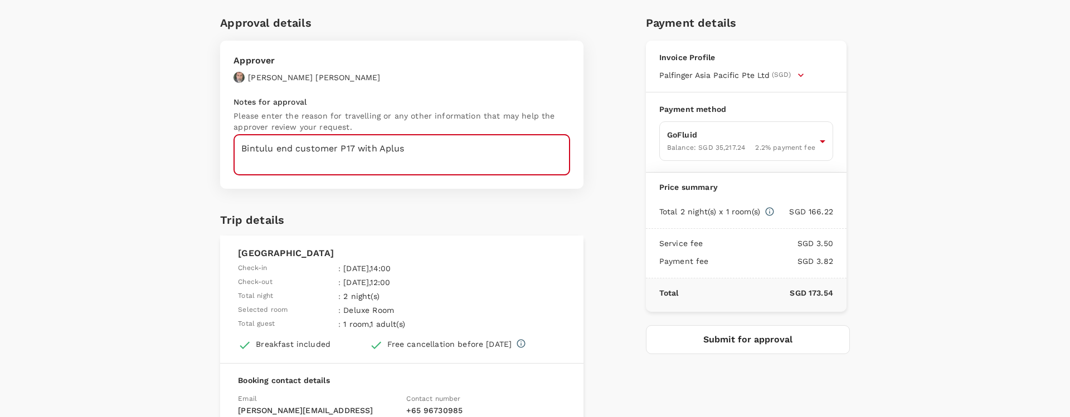
type textarea "Bintulu end customer P17 with Aplus"
click at [664, 339] on button "Submit for approval" at bounding box center [748, 339] width 204 height 29
